Goal: Task Accomplishment & Management: Manage account settings

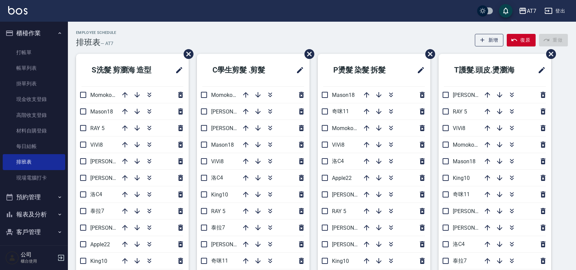
scroll to position [45, 0]
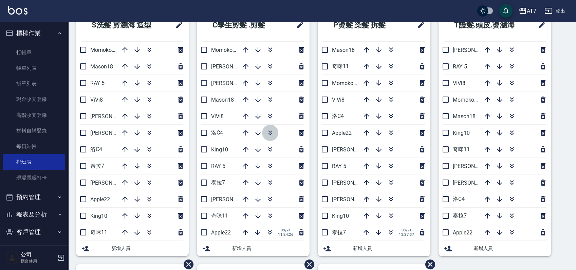
click at [269, 133] on icon "button" at bounding box center [270, 133] width 8 height 8
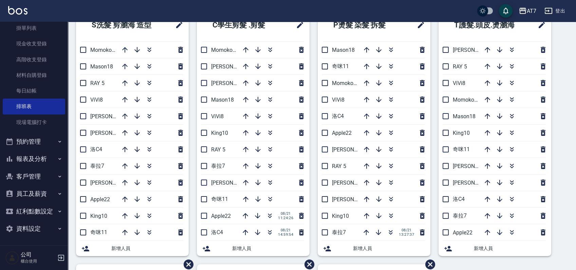
click at [43, 156] on button "報表及分析" at bounding box center [34, 159] width 62 height 18
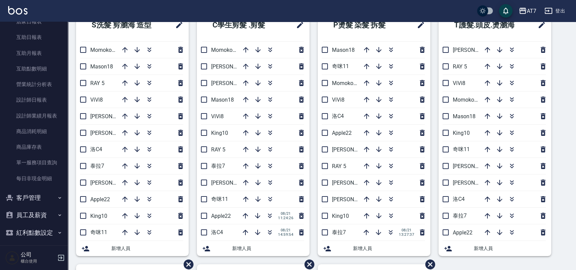
scroll to position [236, 0]
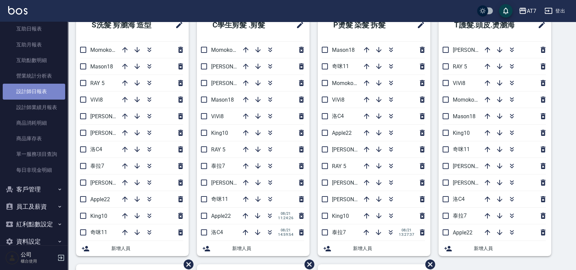
click at [41, 96] on link "設計師日報表" at bounding box center [34, 92] width 62 height 16
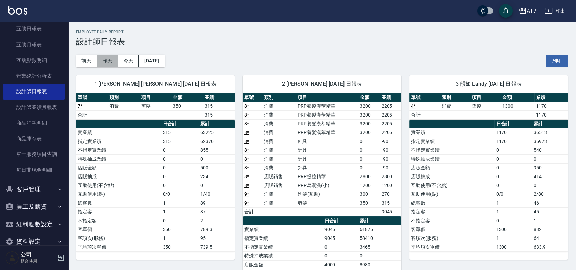
click at [104, 57] on button "昨天" at bounding box center [107, 61] width 21 height 13
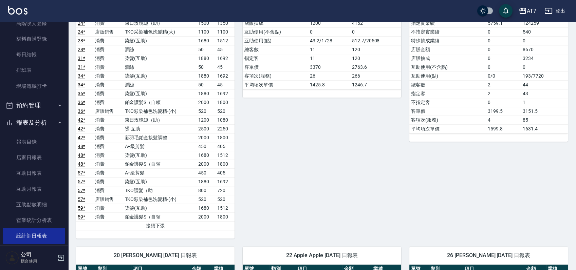
scroll to position [56, 0]
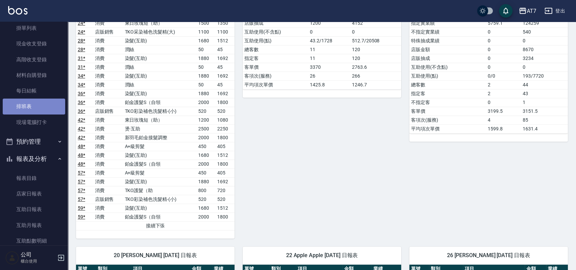
click at [39, 106] on link "排班表" at bounding box center [34, 107] width 62 height 16
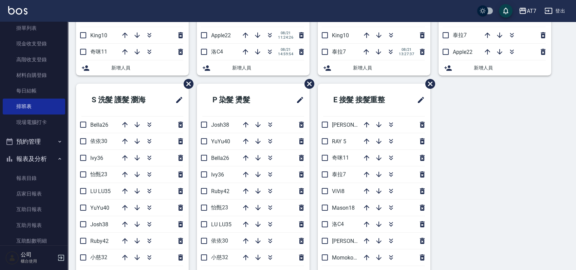
scroll to position [296, 0]
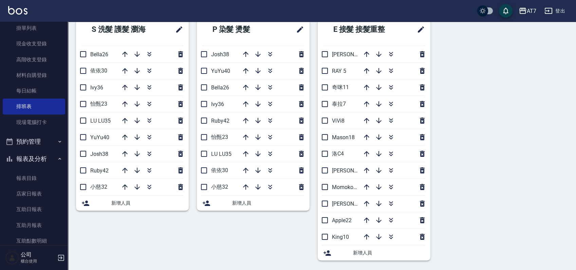
click at [487, 216] on div "S洗髮 剪瀏海 造型 Momoko12 Mason18 RAY 5 ViVi8 伊蕾2 郭郭9 洛C4 泰拉7 杜莎莎6 Apple22 King10 奇咪1…" at bounding box center [318, 12] width 500 height 511
click at [380, 238] on icon "button" at bounding box center [378, 237] width 8 height 8
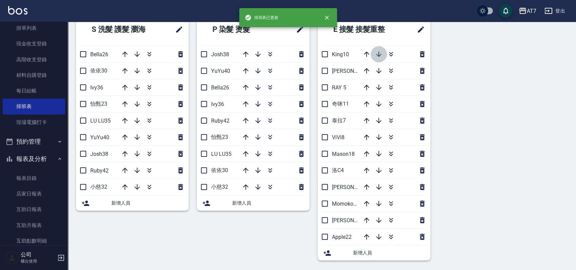
click at [380, 55] on icon "button" at bounding box center [378, 54] width 5 height 5
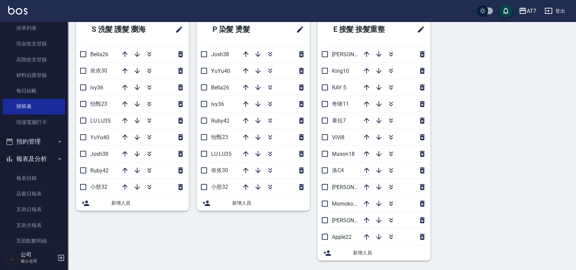
click at [485, 87] on div "S洗髮 剪瀏海 造型 Momoko12 Mason18 RAY 5 ViVi8 伊蕾2 郭郭9 洛C4 泰拉7 杜莎莎6 Apple22 King10 奇咪1…" at bounding box center [318, 12] width 500 height 511
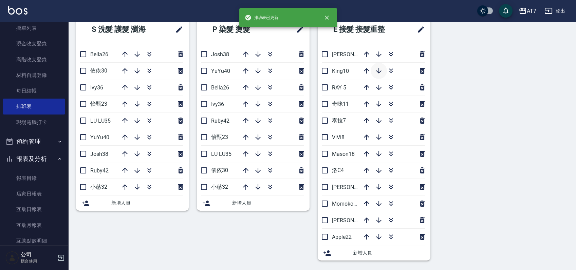
click at [379, 70] on icon "button" at bounding box center [378, 71] width 8 height 8
click at [537, 142] on div "S洗髮 剪瀏海 造型 Momoko12 Mason18 RAY 5 ViVi8 伊蕾2 郭郭9 洛C4 泰拉7 杜莎莎6 Apple22 King10 奇咪1…" at bounding box center [318, 12] width 500 height 511
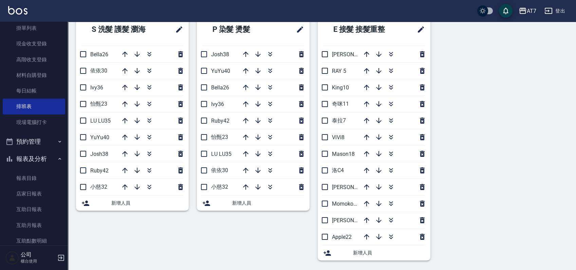
click at [535, 141] on div "S洗髮 剪瀏海 造型 Momoko12 Mason18 RAY 5 ViVi8 伊蕾2 郭郭9 洛C4 泰拉7 杜莎莎6 Apple22 King10 奇咪1…" at bounding box center [318, 12] width 500 height 511
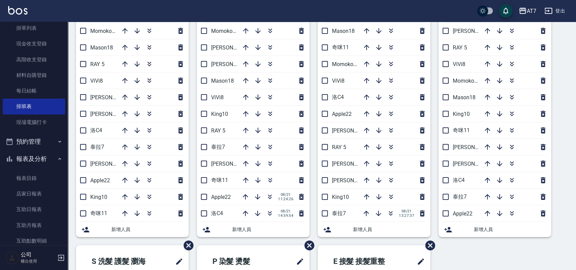
scroll to position [45, 0]
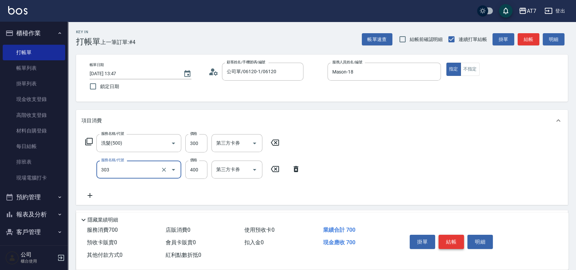
type input "A級剪髮(303)"
click at [445, 236] on button "結帳" at bounding box center [450, 242] width 25 height 14
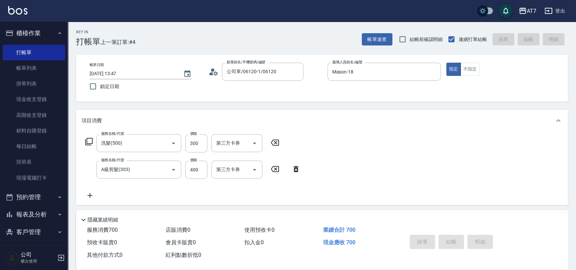
type input "[DATE] 14:53"
type input "0"
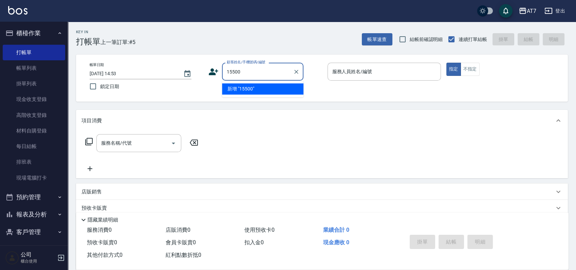
type input "15500"
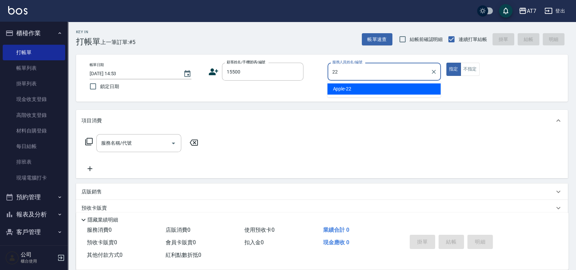
type input "Apple-22"
type button "true"
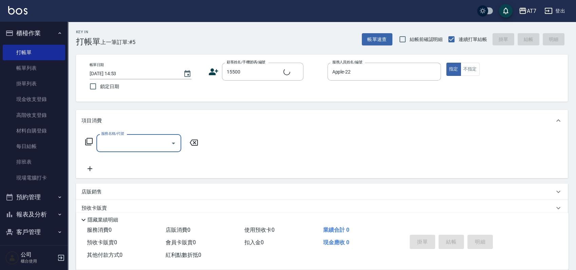
type input "公司/公司15500/15500"
type input "200"
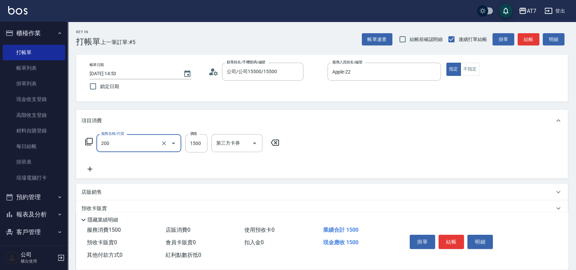
type input "150"
type input "燙髮(200)"
type input "0"
type input "288"
type input "280"
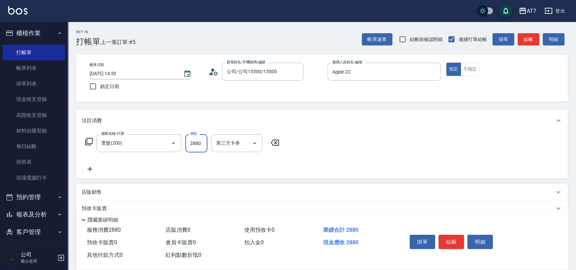
type input "2880"
click at [446, 235] on button "結帳" at bounding box center [450, 242] width 25 height 14
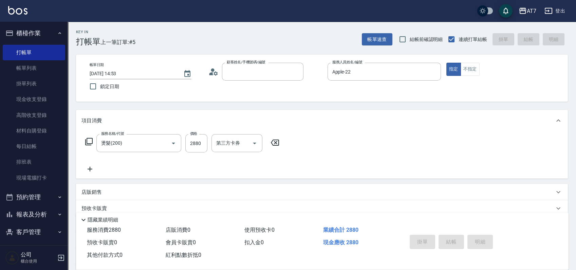
type input "0"
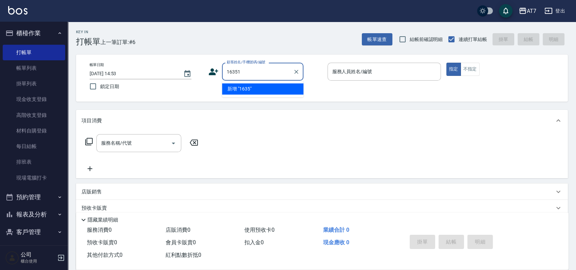
type input "16351"
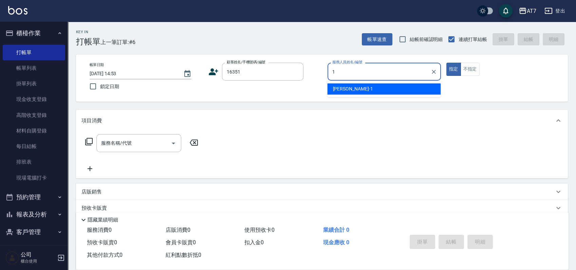
type input "[PERSON_NAME]-1"
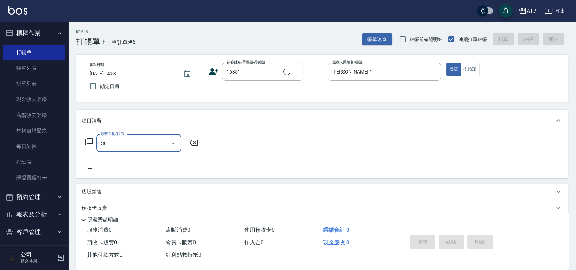
type input "302"
type input "公司/公司16351/16351"
type input "30"
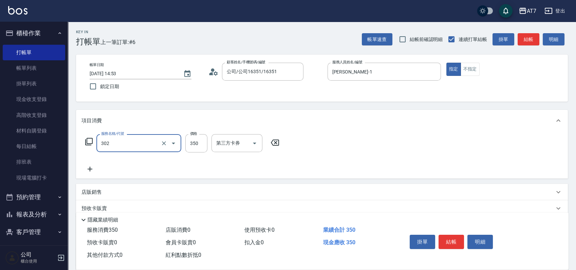
type input "剪髮(302)"
click at [445, 235] on button "結帳" at bounding box center [450, 242] width 25 height 14
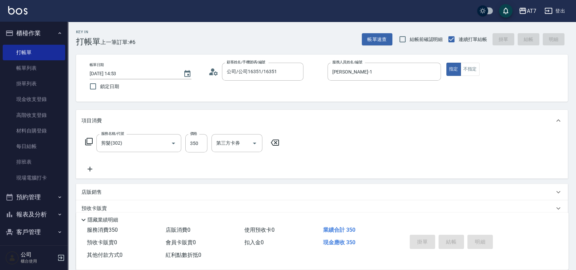
type input "[DATE] 14:54"
type input "0"
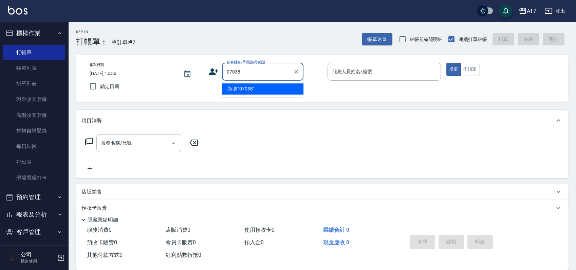
type input "07038"
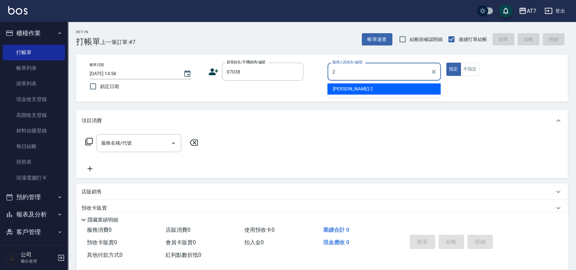
type input "[PERSON_NAME]-2"
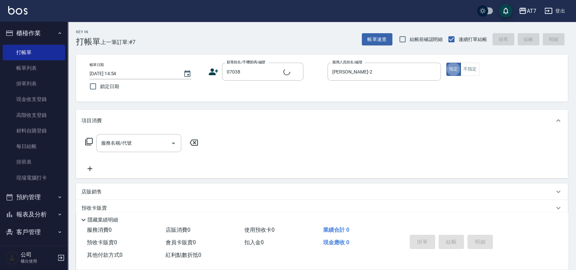
type input "公司/公司07038/07038"
click at [133, 144] on input "服務名稱/代號" at bounding box center [133, 143] width 69 height 12
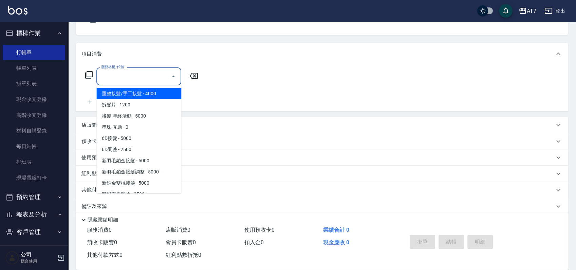
scroll to position [75, 0]
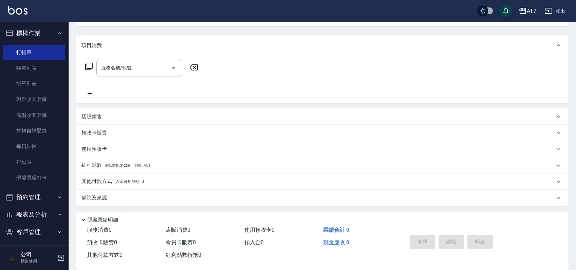
click at [331, 116] on div "店販銷售" at bounding box center [317, 116] width 472 height 7
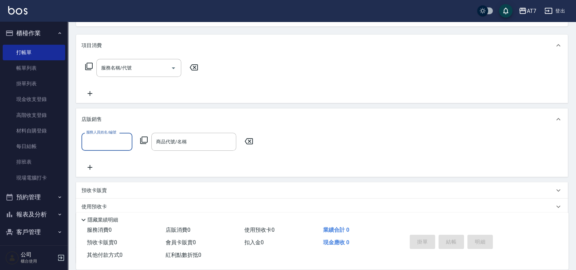
scroll to position [0, 0]
type input "[PERSON_NAME]-2"
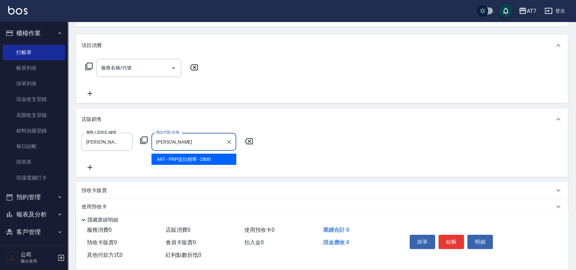
type input "PRP提拉精華"
type input "280"
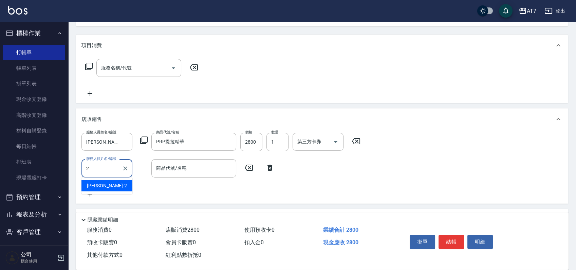
type input "[PERSON_NAME]-2"
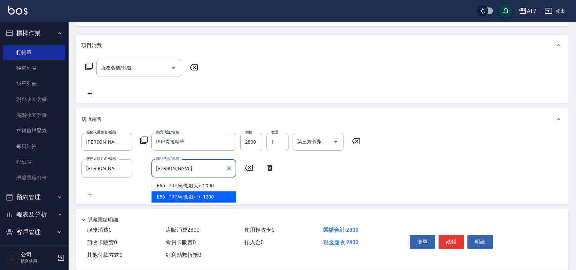
type input "PRP烏潤洗(小)"
type input "400"
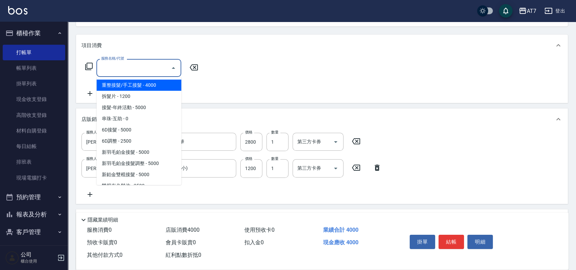
click at [136, 65] on input "服務名稱/代號" at bounding box center [133, 68] width 69 height 12
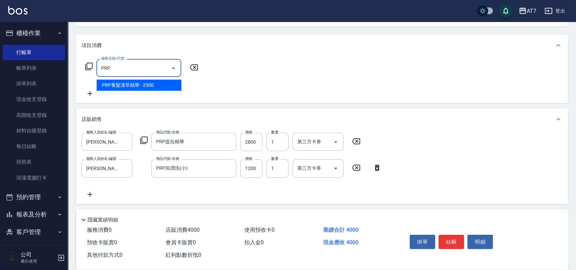
click at [136, 83] on span "PRP養髮漢萃精華 - 2500" at bounding box center [138, 85] width 85 height 11
type input "PRP養髮漢萃精華(819)"
type input "650"
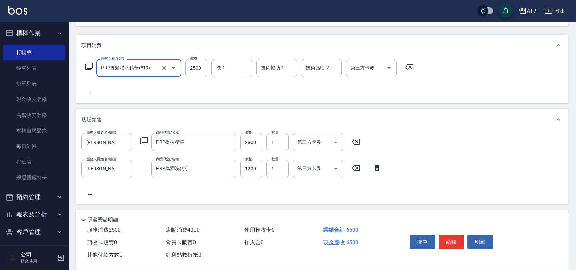
type input "PRP養髮漢萃精華(819)"
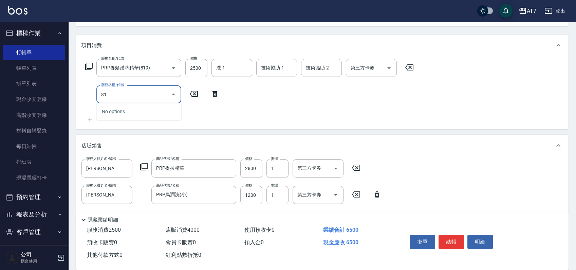
type input "819"
type input "900"
type input "PRP養髮漢萃精華(819)"
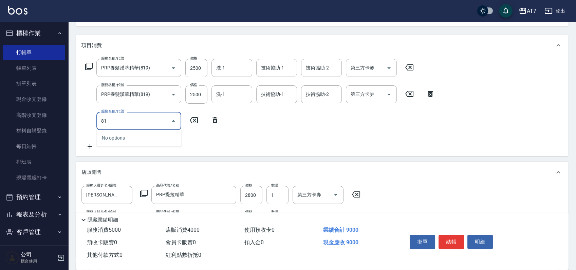
type input "819"
type input "1150"
type input "PRP養髮漢萃精華(819)"
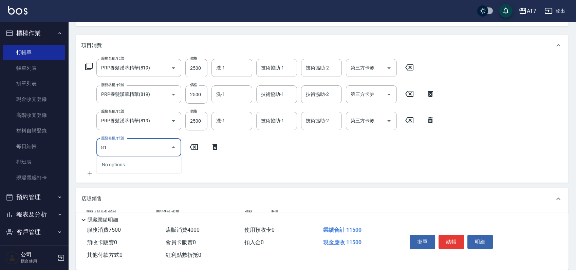
type input "819"
type input "1400"
type input "PRP養髮漢萃精華(819)"
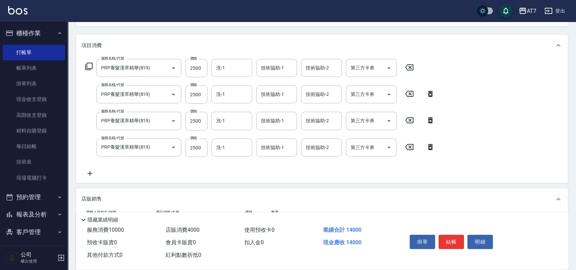
click at [92, 175] on icon at bounding box center [89, 174] width 17 height 8
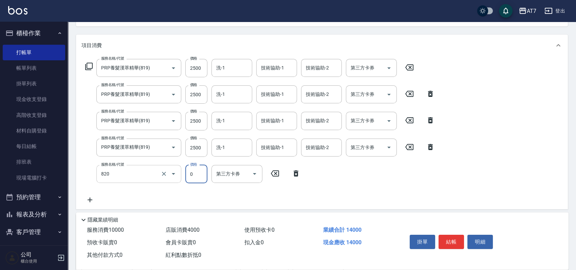
type input "針具(820)"
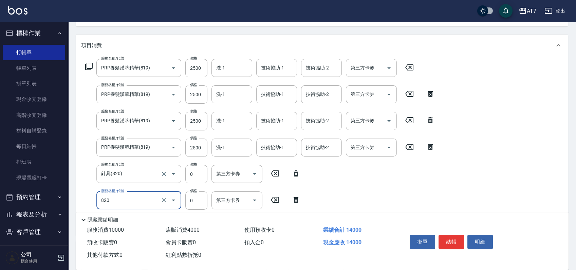
type input "針具(820)"
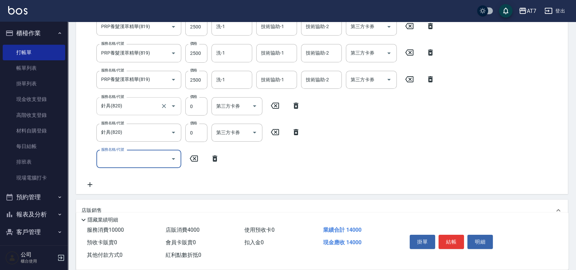
scroll to position [166, 0]
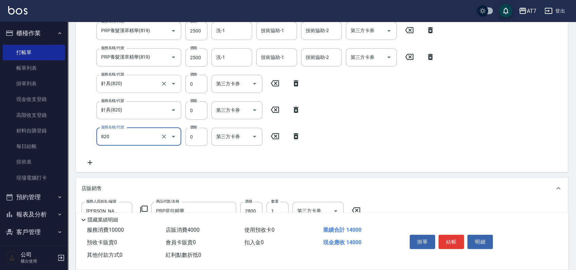
type input "針具(820)"
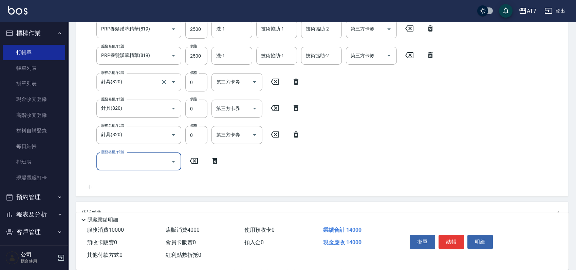
scroll to position [167, 0]
type input "針具(820)"
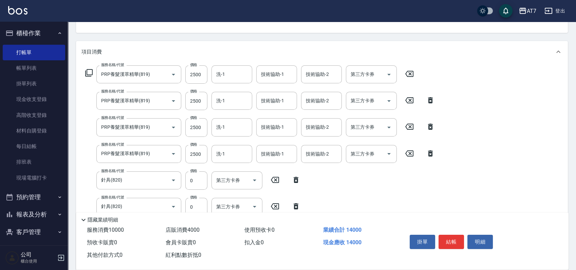
scroll to position [0, 0]
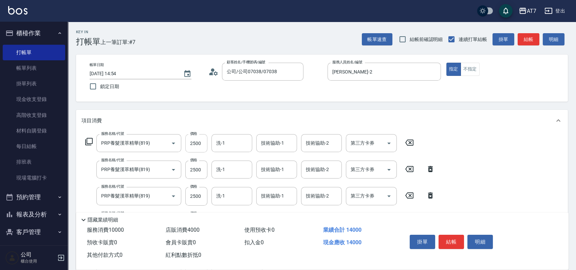
click at [199, 146] on input "2500" at bounding box center [196, 143] width 22 height 18
type input "3"
type input "1150"
type input "32"
type input "1180"
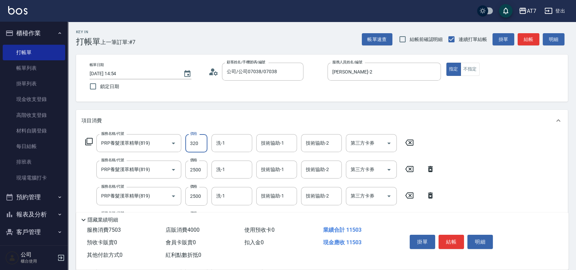
type input "3200"
type input "1470"
type input "3200"
click at [200, 172] on input "2500" at bounding box center [196, 170] width 22 height 18
type input "3"
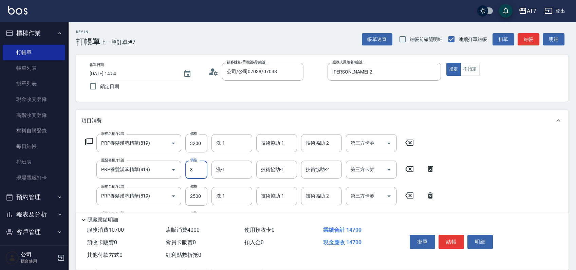
type input "1220"
type input "3200"
type input "1540"
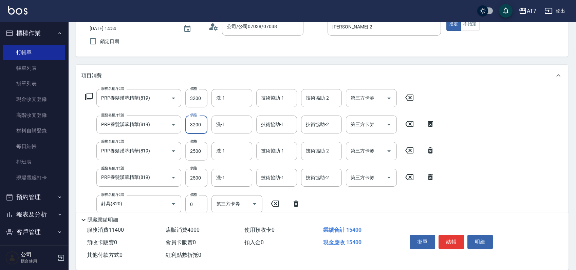
type input "3200"
click at [201, 151] on input "2500" at bounding box center [196, 151] width 22 height 18
type input "3"
type input "1290"
type input "320"
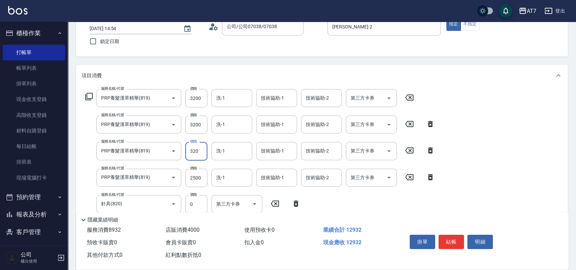
type input "1610"
type input "3200"
click at [201, 179] on input "2500" at bounding box center [196, 178] width 22 height 18
type input "3"
type input "1360"
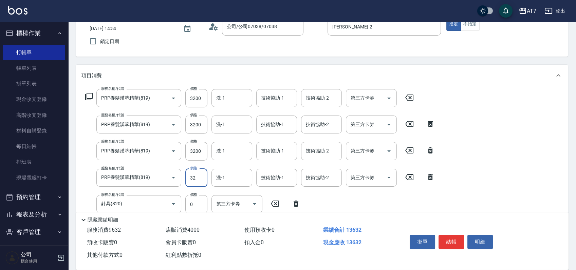
type input "320"
type input "1390"
type input "3200"
type input "1680"
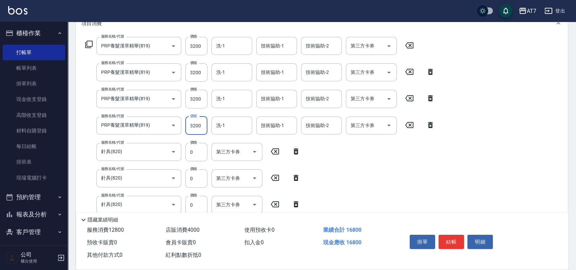
scroll to position [136, 0]
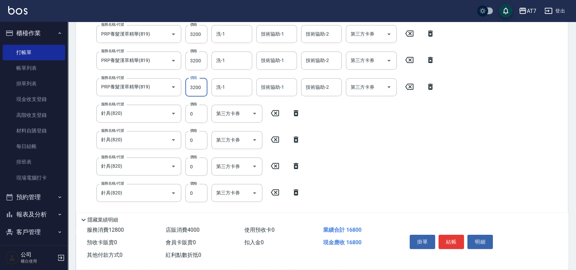
type input "3200"
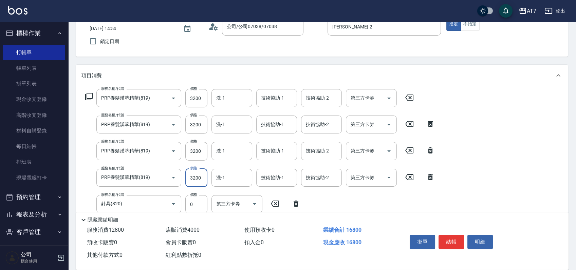
scroll to position [0, 0]
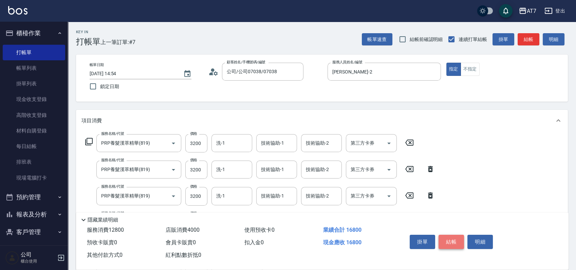
click at [453, 239] on button "結帳" at bounding box center [450, 242] width 25 height 14
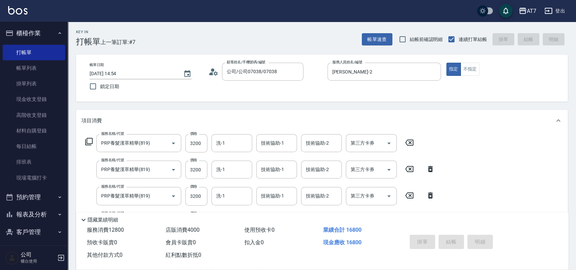
type input "[DATE] 14:58"
type input "0"
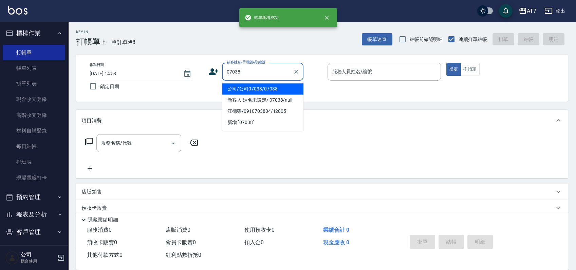
type input "公司/公司07038/07038"
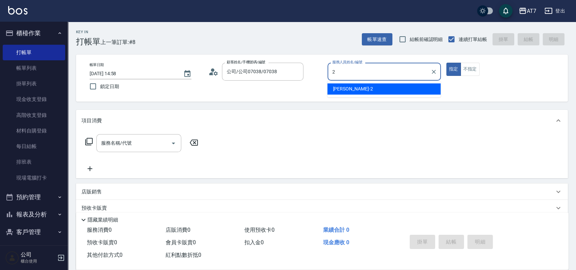
type input "[PERSON_NAME]-2"
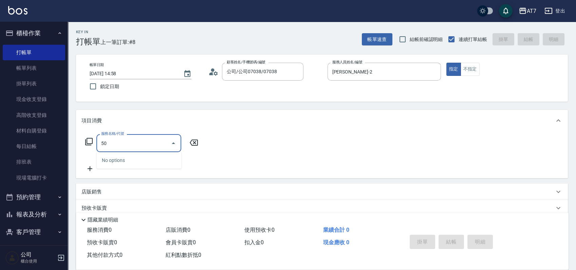
type input "501"
type input "30"
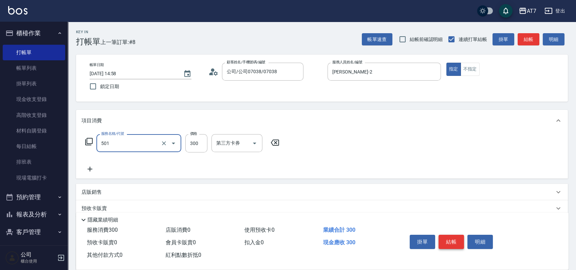
type input "洗髮(互助)(501)"
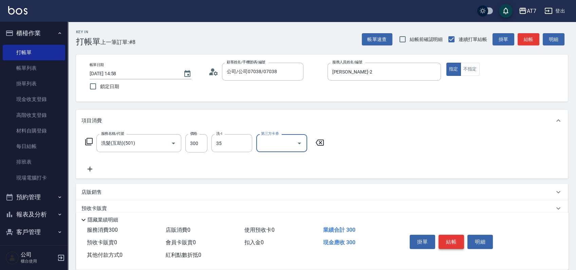
type input "LU LU-35"
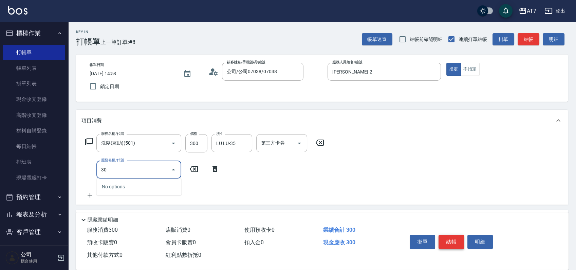
type input "302"
type input "60"
type input "剪髮(302)"
click at [444, 240] on button "結帳" at bounding box center [450, 242] width 25 height 14
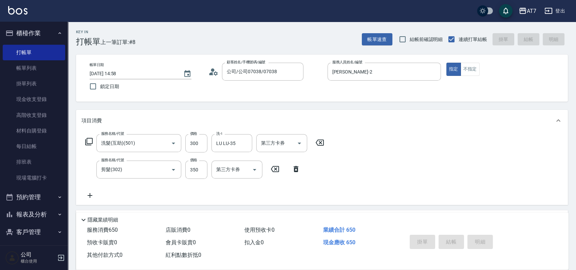
type input "0"
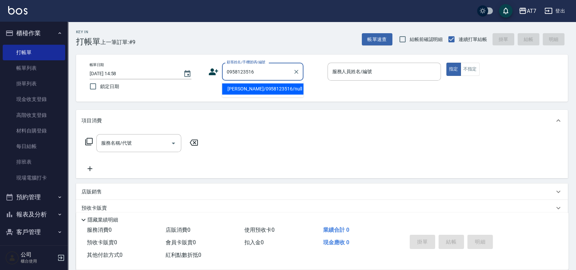
type input "[PERSON_NAME]/0958123516/null"
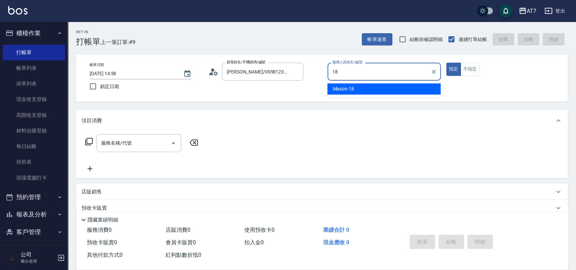
type input "Mason-18"
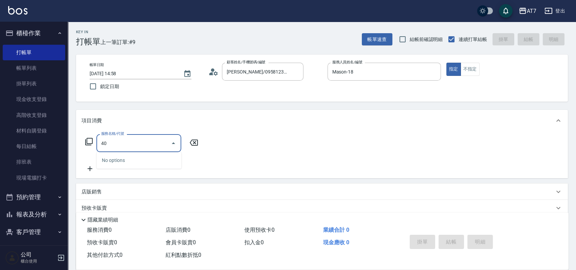
type input "401"
type input "150"
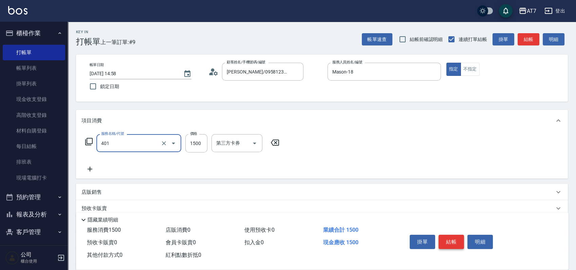
type input "染髮(互助)(401)"
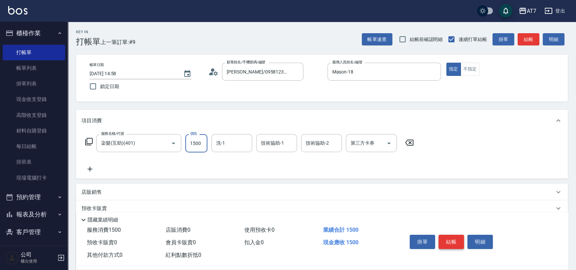
type input "1"
type input "0"
type input "159"
type input "10"
type input "1599"
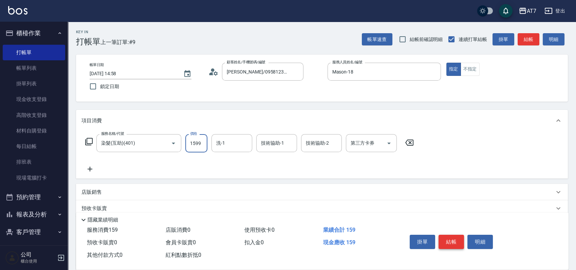
type input "150"
type input "1599"
type input "[PERSON_NAME]-38"
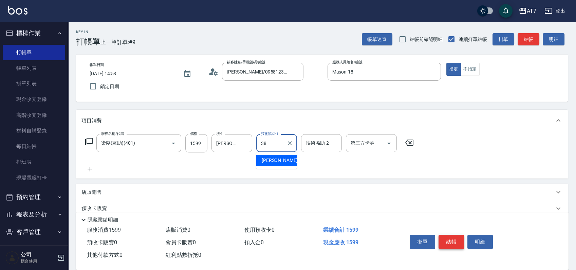
type input "[PERSON_NAME]-38"
click at [444, 240] on button "結帳" at bounding box center [450, 242] width 25 height 14
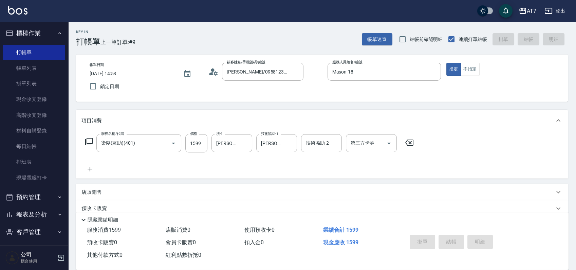
type input "0"
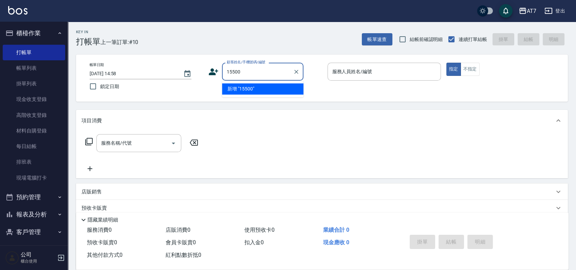
type input "15500"
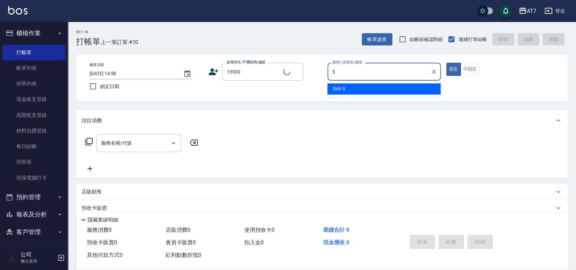
type input "[PERSON_NAME] -5"
type input "公司/公司15500/15500"
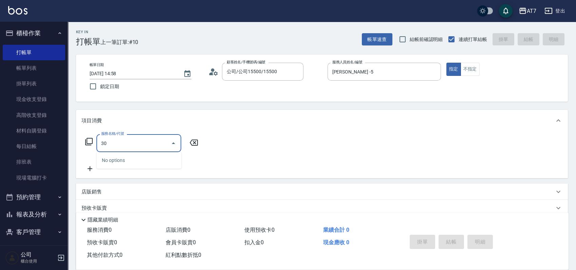
type input "303"
type input "40"
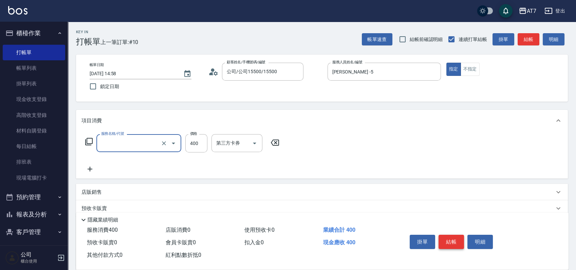
type input "0"
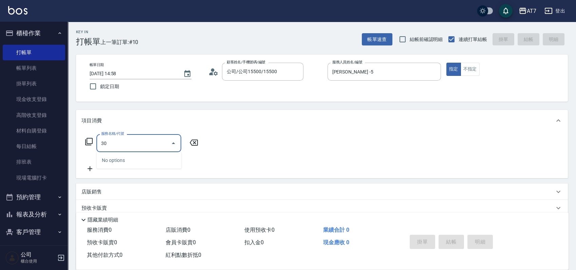
type input "305"
type input "50"
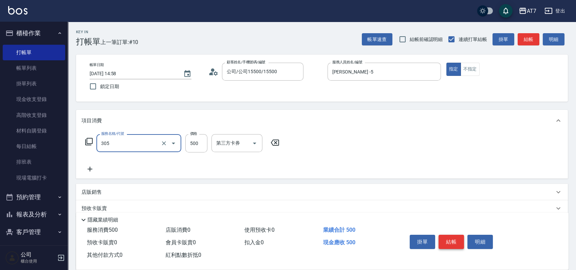
type input "A++剪髮(305)"
type input "0"
type input "55"
type input "50"
type input "550"
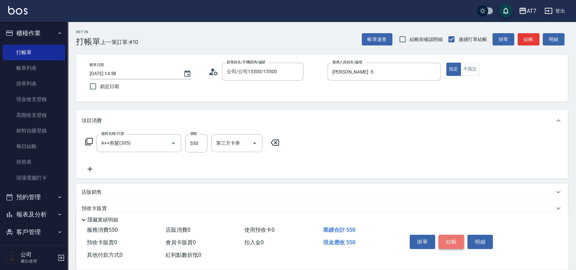
click at [449, 235] on button "結帳" at bounding box center [450, 242] width 25 height 14
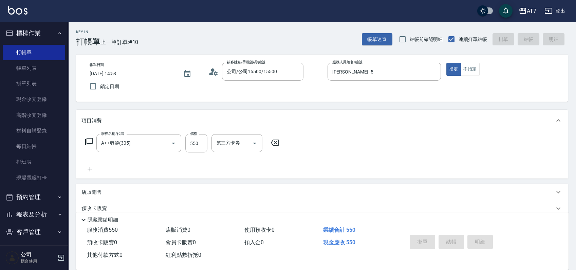
type input "0"
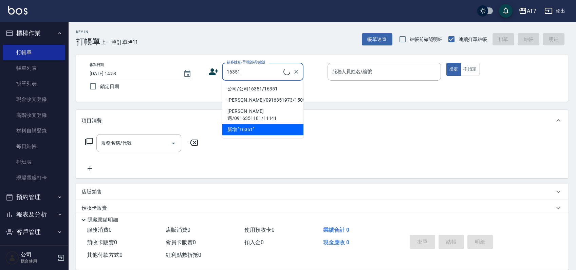
type input "公司/公司16351/16351"
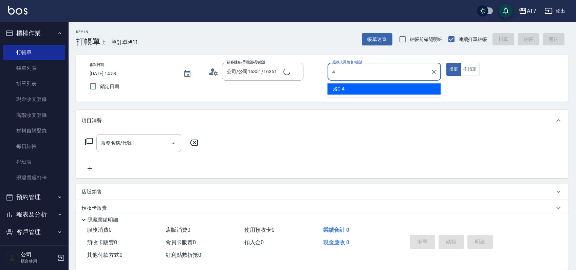
type input "洛C-4"
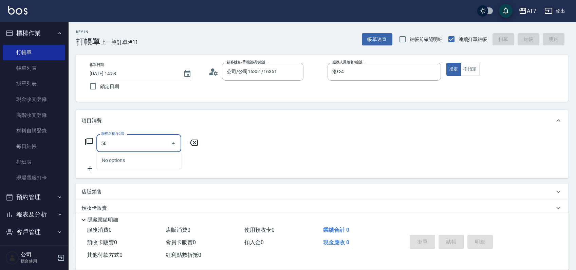
type input "501"
type input "30"
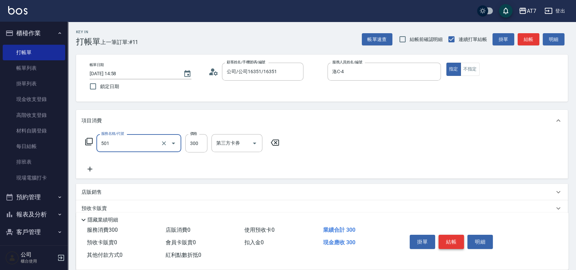
type input "洗髮(互助)(501)"
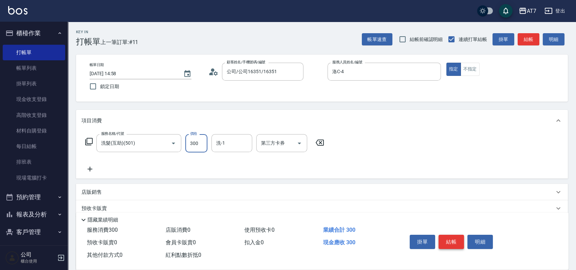
type input "0"
type input "25"
type input "20"
type input "250"
type input "LU LU-35"
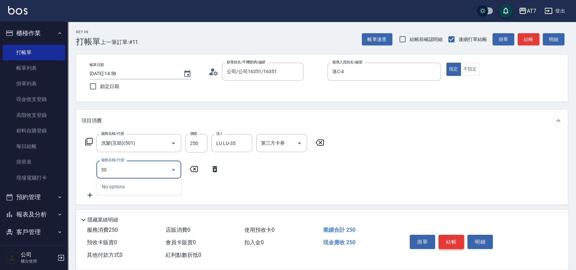
type input "302"
type input "60"
type input "剪髮(302)"
click at [449, 235] on button "結帳" at bounding box center [450, 242] width 25 height 14
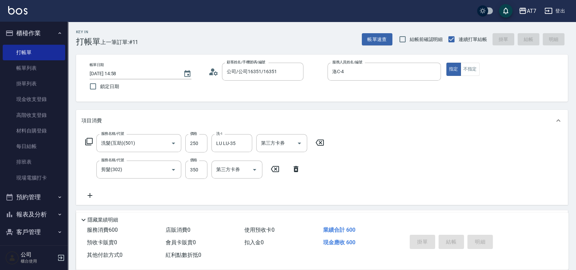
type input "[DATE] 14:59"
type input "0"
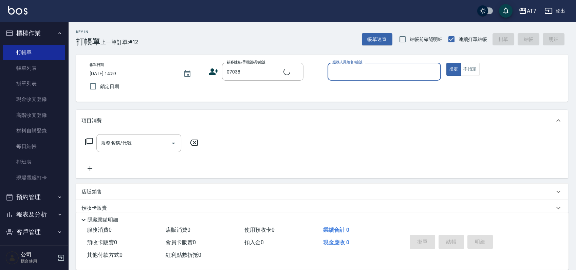
type input "公司/公司07038/07038"
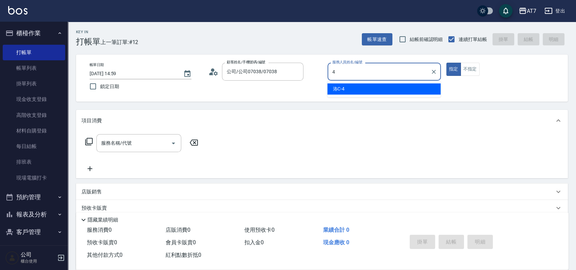
type input "洛C-4"
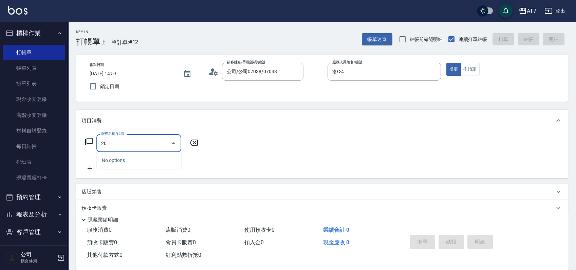
type input "201"
type input "150"
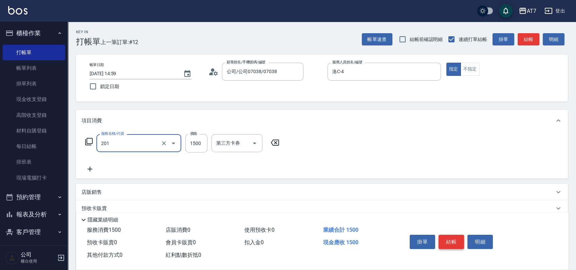
type input "燙-互助(201)"
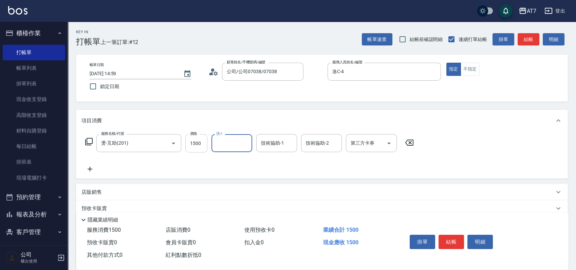
click at [198, 146] on input "1500" at bounding box center [196, 143] width 22 height 18
type input "1"
type input "0"
type input "199"
type input "10"
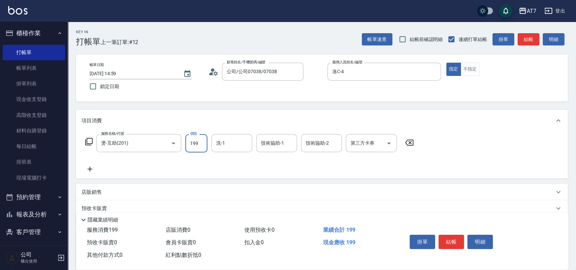
type input "1999"
type input "190"
type input "1999"
type input "400"
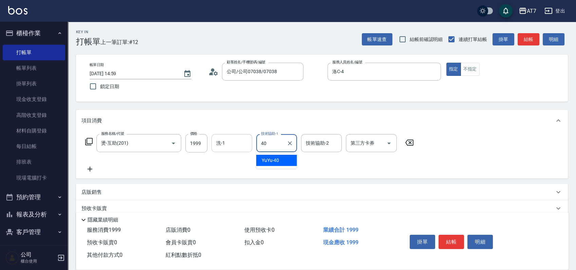
type input "YuYu-40"
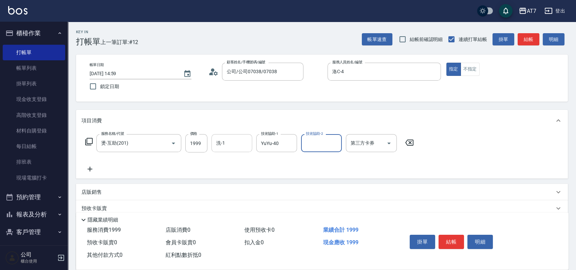
click at [239, 141] on input "洗-1" at bounding box center [231, 143] width 35 height 12
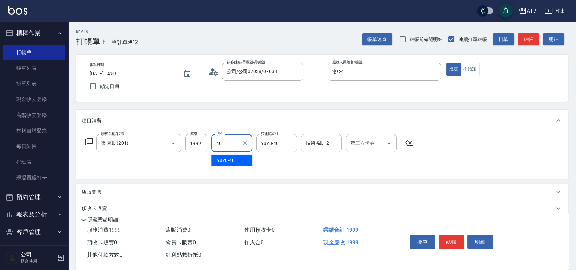
type input "YuYu-40"
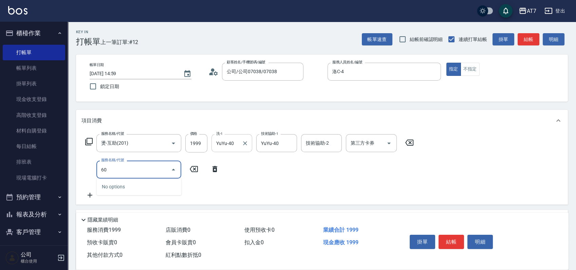
type input "600"
type input "250"
type input "深層護髮(600)"
click at [451, 241] on button "結帳" at bounding box center [450, 242] width 25 height 14
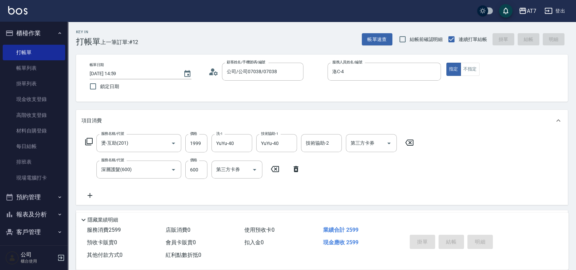
type input "0"
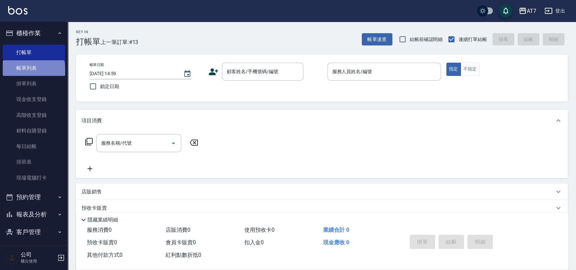
click at [33, 71] on link "帳單列表" at bounding box center [34, 68] width 62 height 16
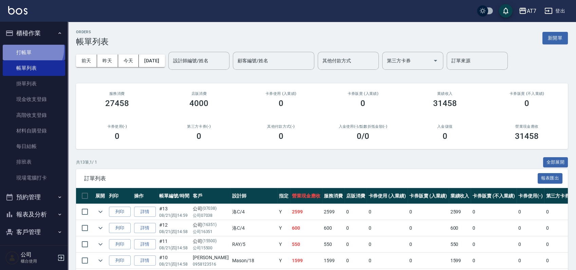
click at [31, 49] on link "打帳單" at bounding box center [34, 53] width 62 height 16
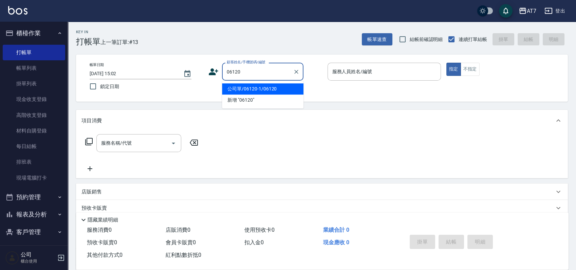
type input "公司單/06120-1/06120"
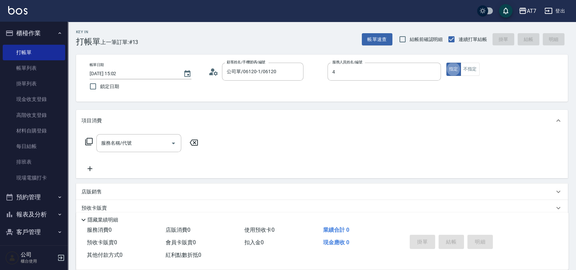
type input "洛C-4"
type button "true"
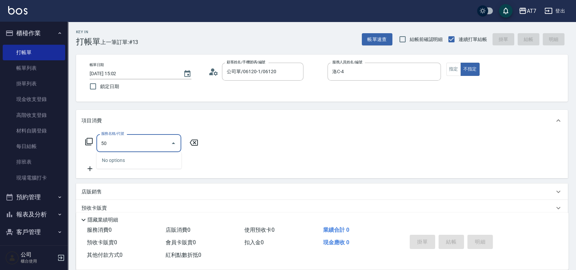
type input "500"
type input "30"
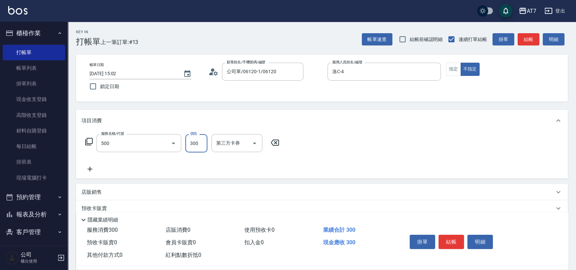
type input "洗髮(500)"
type input "0"
type input "25"
type input "20"
type input "250"
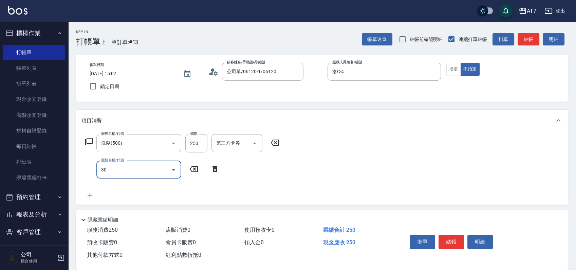
type input "302"
type input "60"
type input "剪髮(302)"
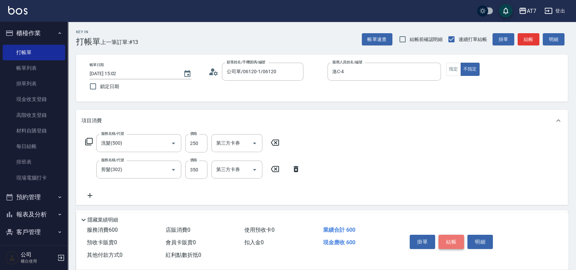
click at [453, 236] on button "結帳" at bounding box center [450, 242] width 25 height 14
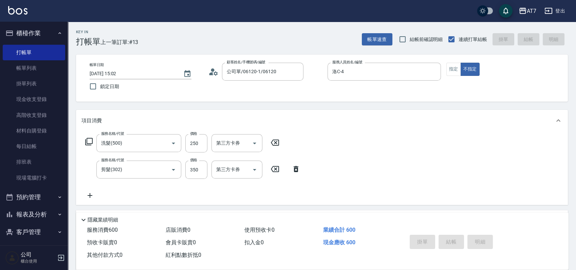
type input "[DATE] 15:30"
type input "0"
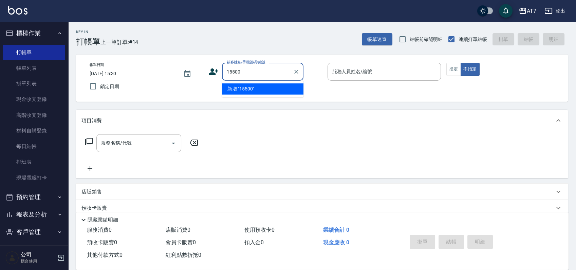
type input "15500"
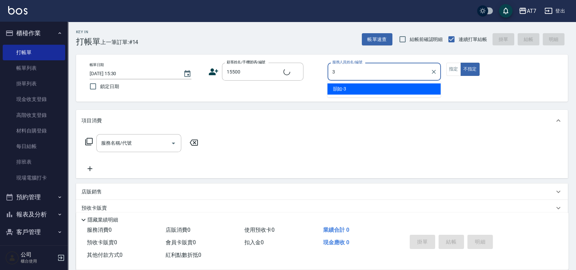
type input "韻如-3"
type button "false"
type input "公司/公司15500/15500"
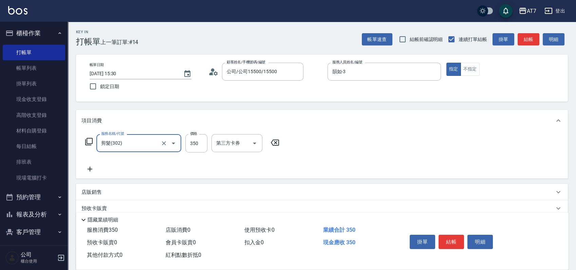
click at [439, 235] on button "結帳" at bounding box center [450, 242] width 25 height 14
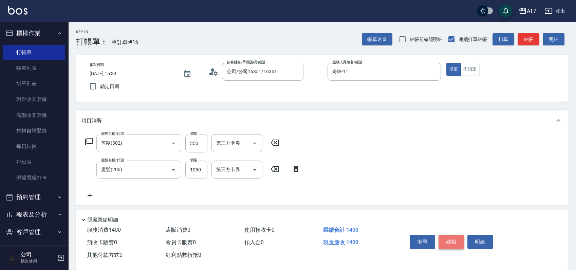
click at [457, 240] on button "結帳" at bounding box center [450, 242] width 25 height 14
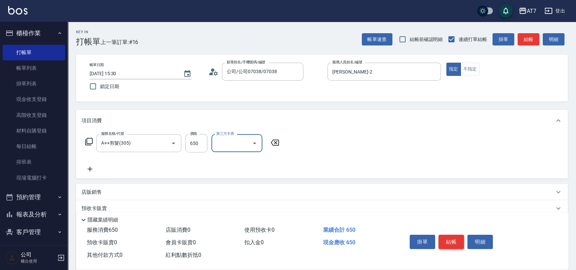
click at [457, 240] on button "結帳" at bounding box center [450, 242] width 25 height 14
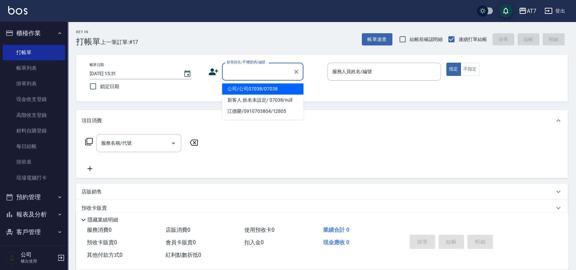
click at [249, 75] on input "顧客姓名/手機號碼/編號" at bounding box center [257, 72] width 65 height 12
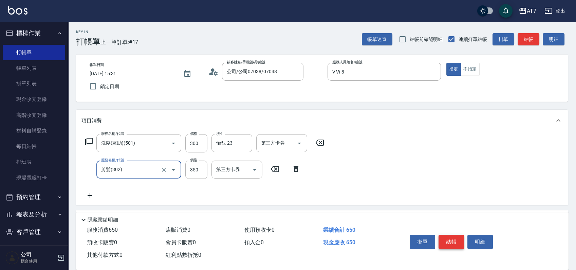
click at [462, 240] on button "結帳" at bounding box center [450, 242] width 25 height 14
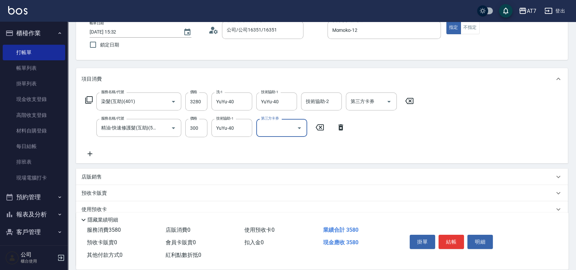
scroll to position [90, 0]
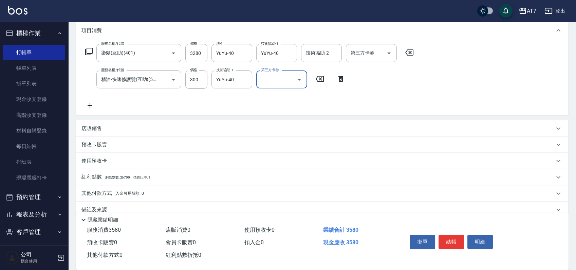
click at [372, 126] on div "店販銷售" at bounding box center [317, 128] width 472 height 7
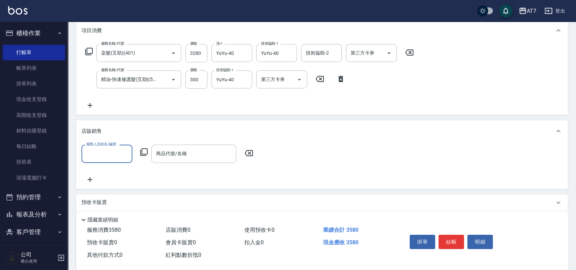
scroll to position [0, 0]
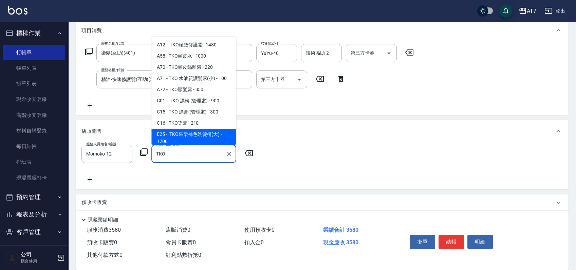
click at [185, 135] on span "E25 - TKO采染補色洗髮精(大) - 1200" at bounding box center [193, 138] width 85 height 18
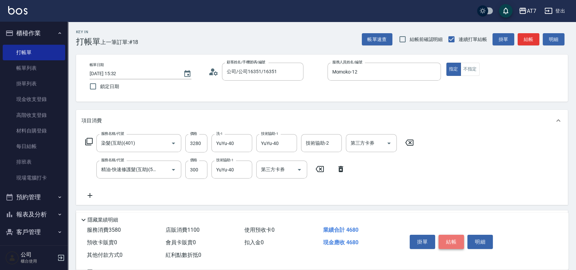
click at [448, 239] on button "結帳" at bounding box center [450, 242] width 25 height 14
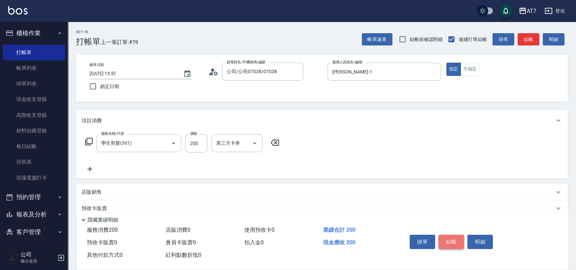
click at [448, 239] on button "結帳" at bounding box center [450, 242] width 25 height 14
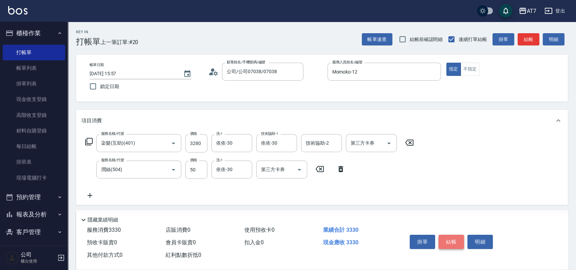
click at [448, 239] on button "結帳" at bounding box center [450, 242] width 25 height 14
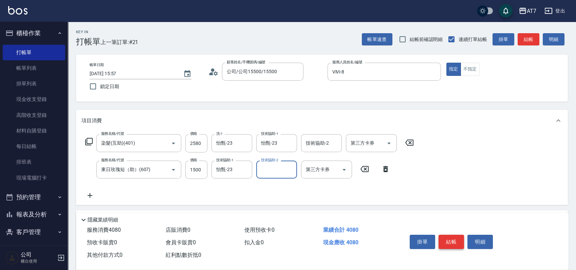
click at [448, 239] on button "結帳" at bounding box center [450, 242] width 25 height 14
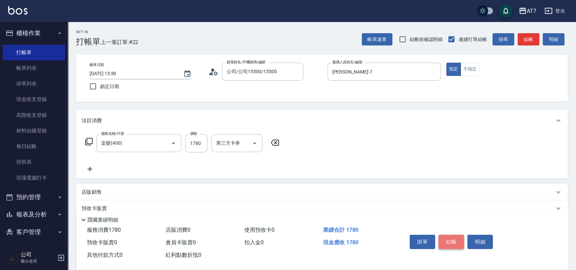
click at [456, 244] on button "結帳" at bounding box center [450, 242] width 25 height 14
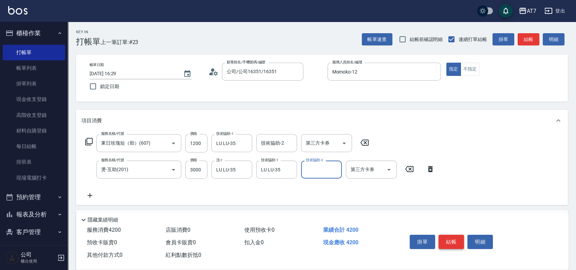
click at [456, 244] on button "結帳" at bounding box center [450, 242] width 25 height 14
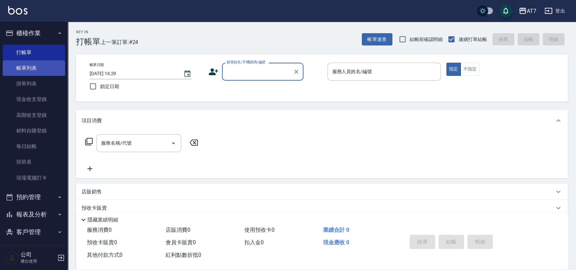
click at [26, 69] on link "帳單列表" at bounding box center [34, 68] width 62 height 16
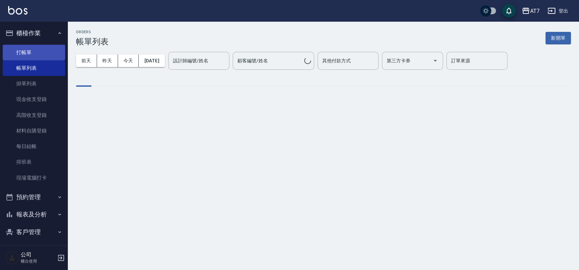
click at [24, 52] on link "打帳單" at bounding box center [34, 53] width 62 height 16
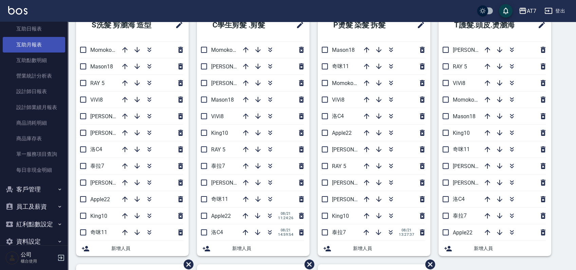
scroll to position [249, 0]
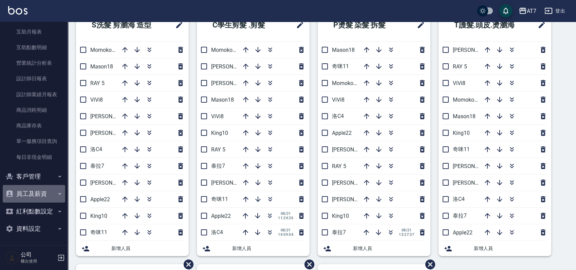
click at [35, 191] on button "員工及薪資" at bounding box center [34, 194] width 62 height 18
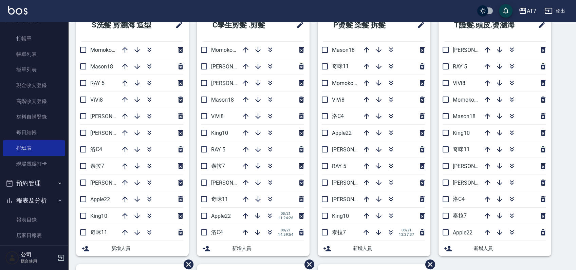
scroll to position [0, 0]
